Goal: Information Seeking & Learning: Learn about a topic

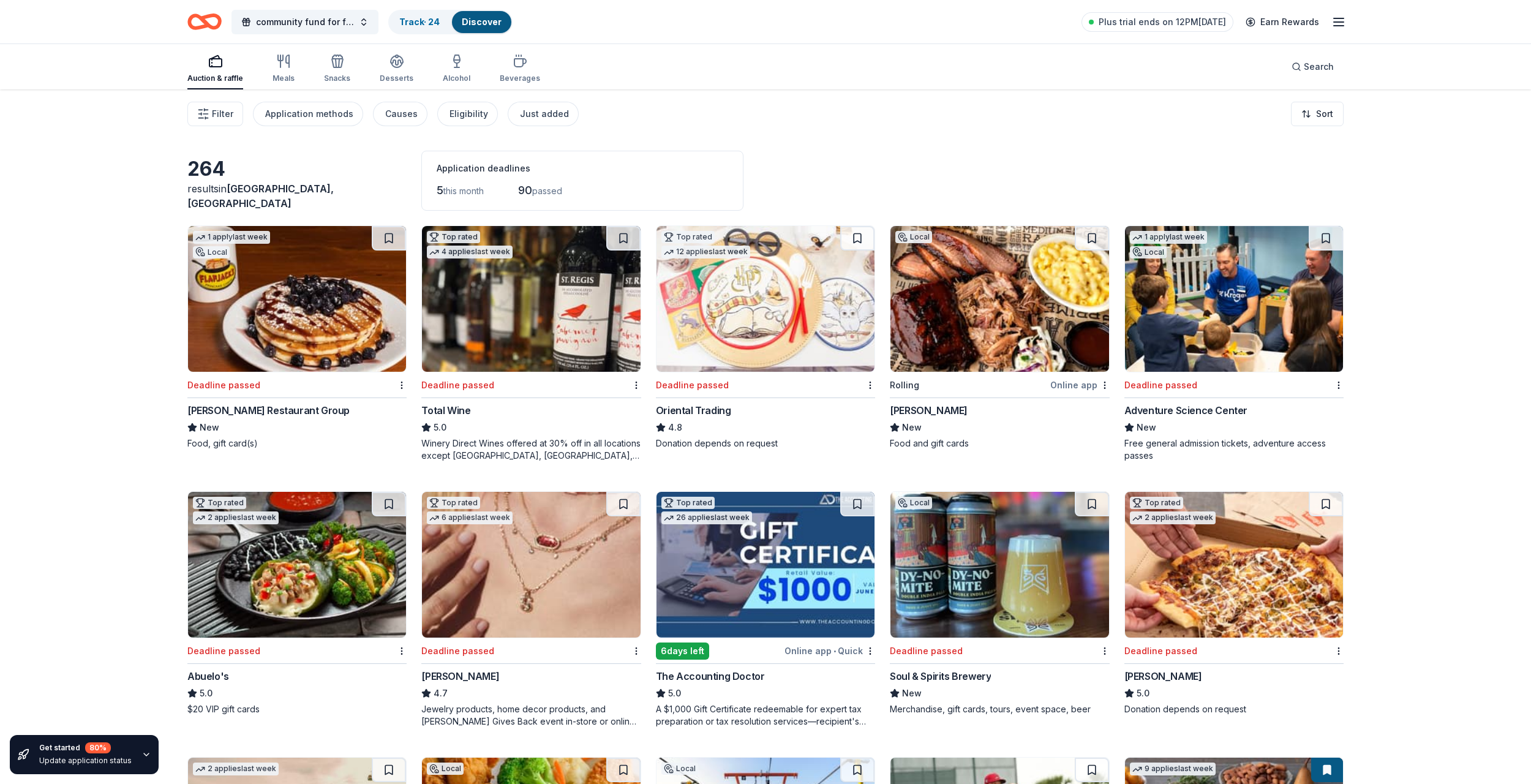
click at [227, 74] on div "Auction & raffle" at bounding box center [215, 78] width 56 height 10
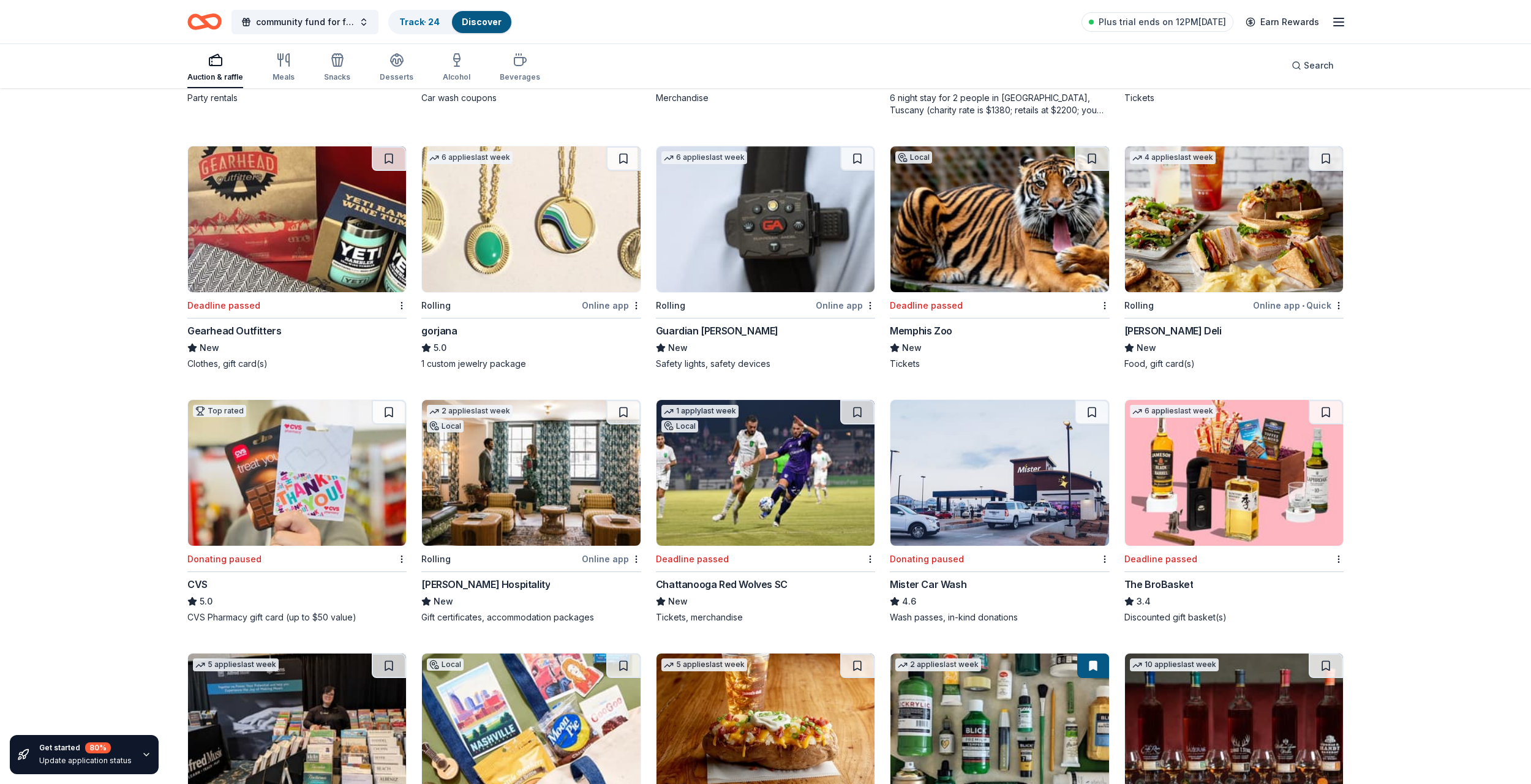
scroll to position [2481, 0]
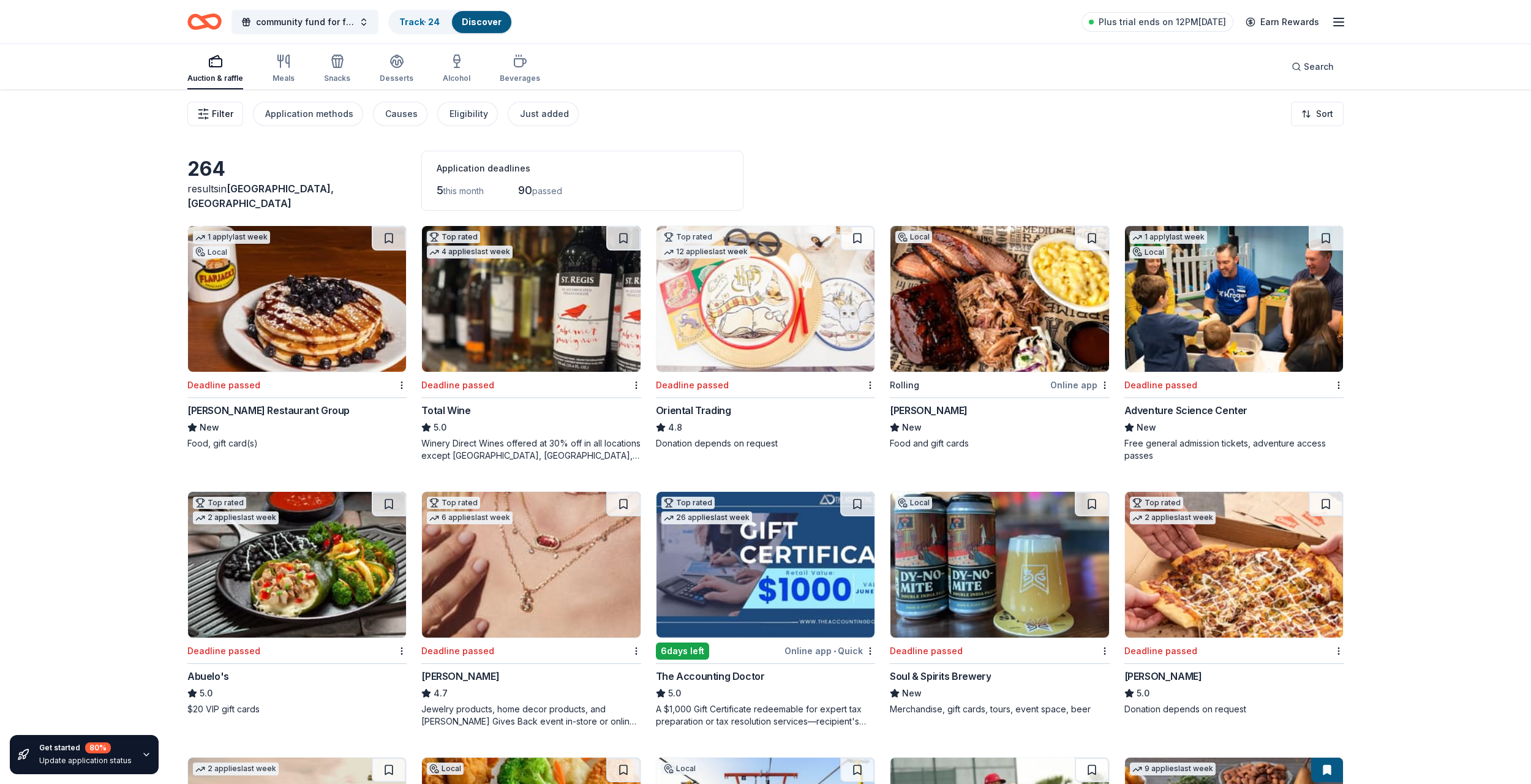
click at [211, 113] on button "Filter" at bounding box center [215, 114] width 56 height 25
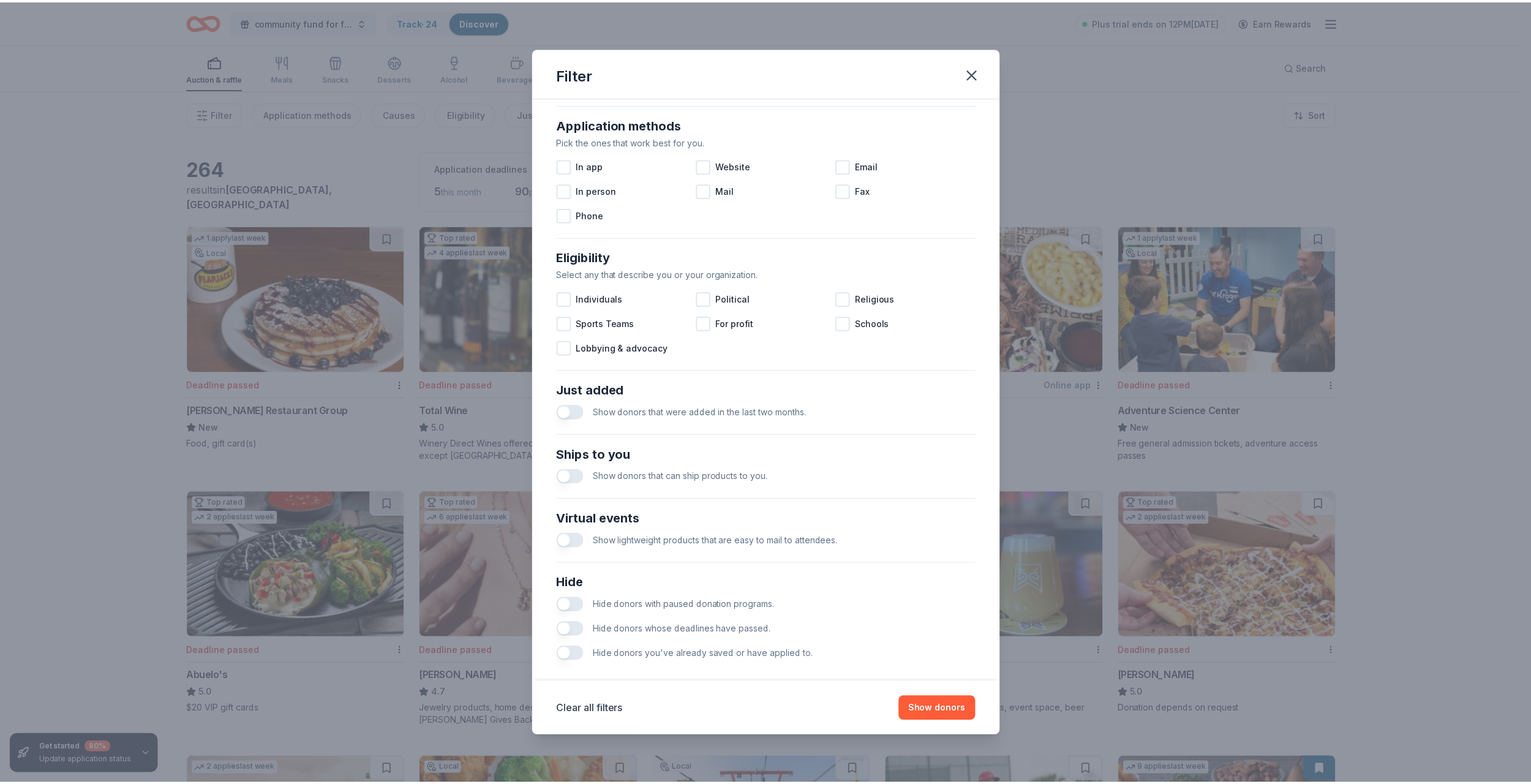
scroll to position [222, 0]
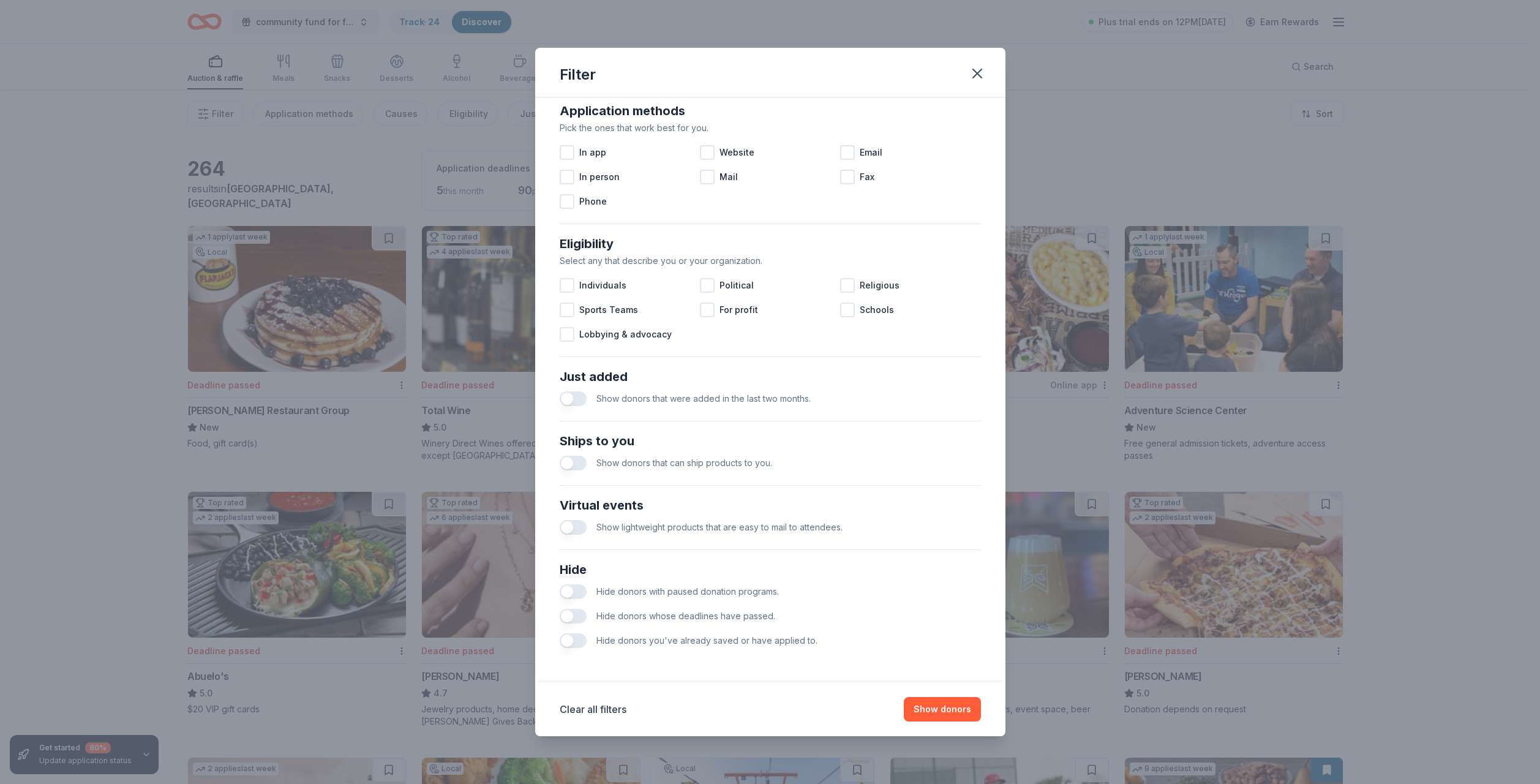
click at [582, 595] on button "button" at bounding box center [573, 591] width 27 height 15
click at [578, 623] on button "button" at bounding box center [573, 616] width 27 height 15
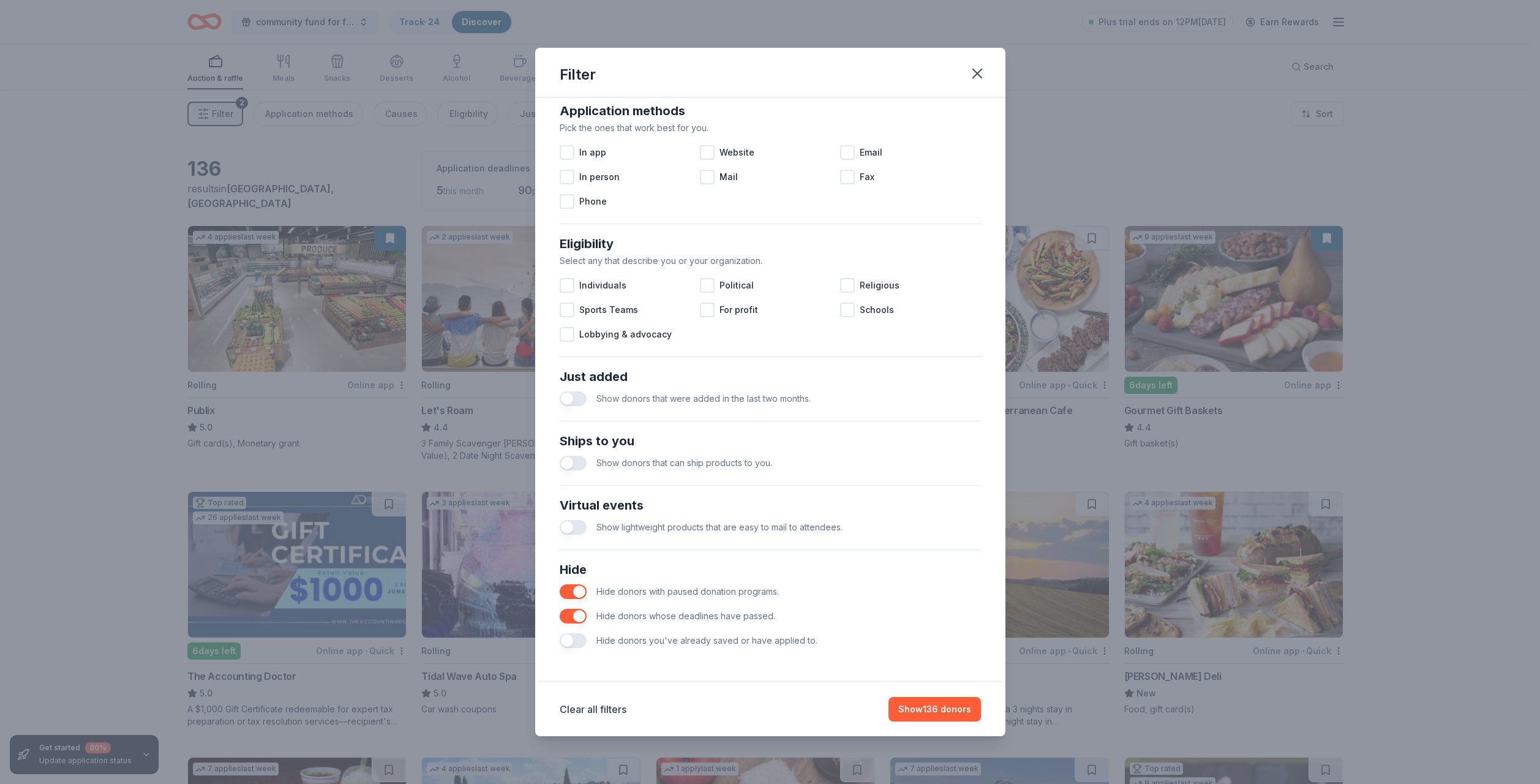
click at [577, 639] on button "button" at bounding box center [573, 641] width 27 height 15
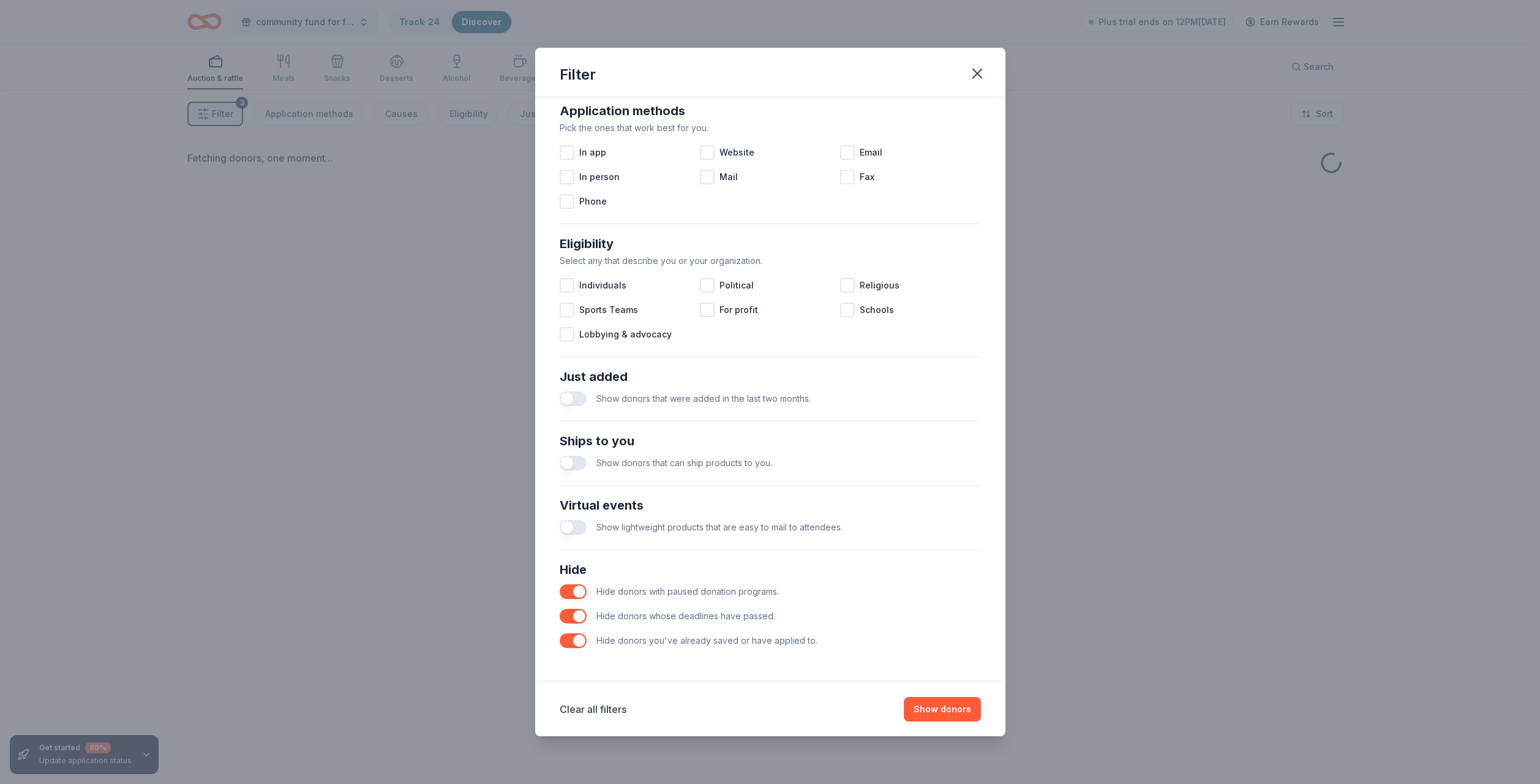
click at [112, 252] on div "Filter Causes Find donors that support causes like yours. Animals Art & Culture…" at bounding box center [770, 392] width 1540 height 784
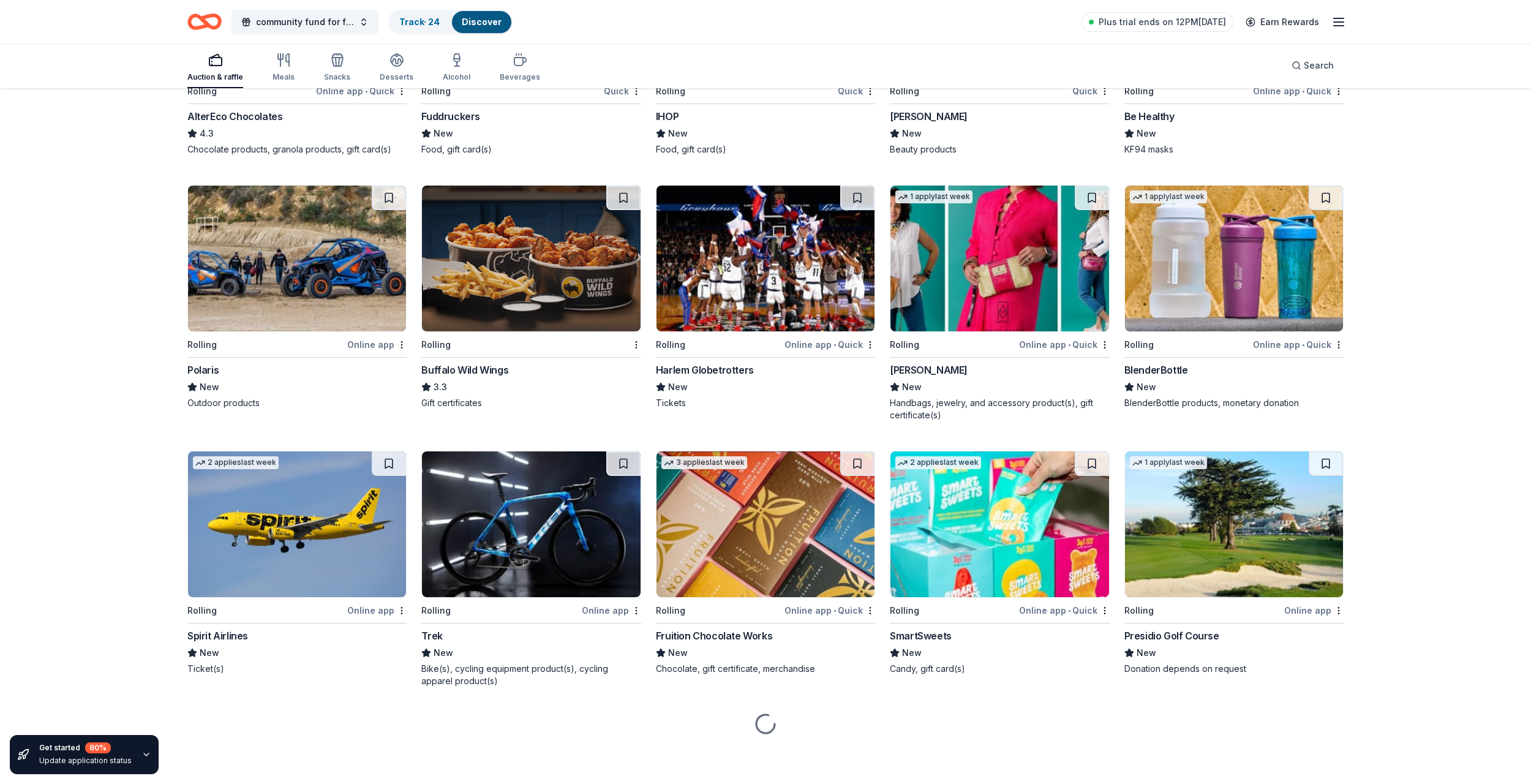
scroll to position [4183, 0]
